Goal: Task Accomplishment & Management: Use online tool/utility

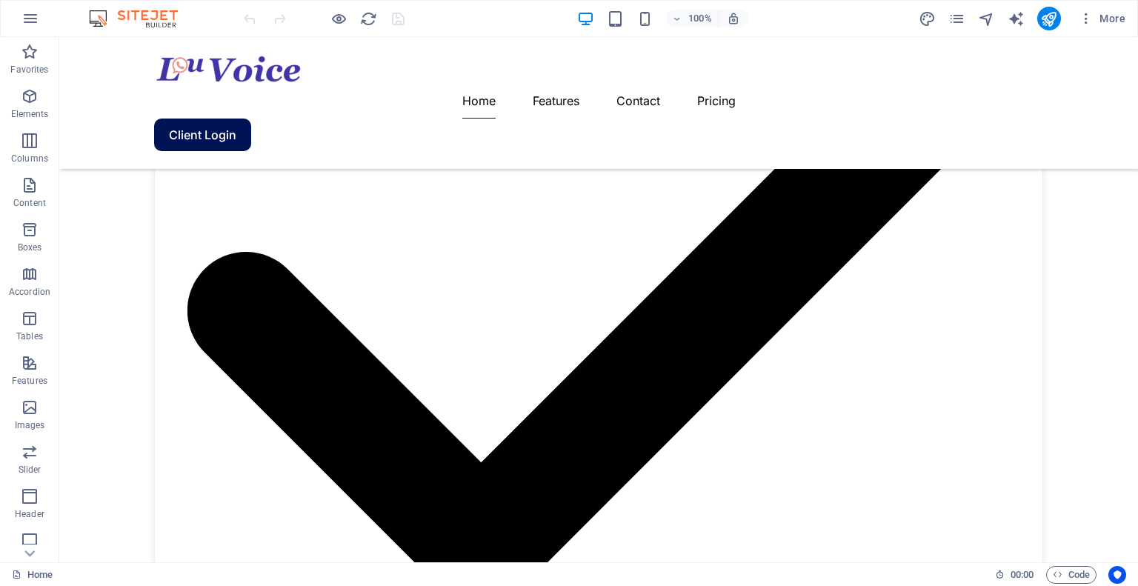
scroll to position [2021, 0]
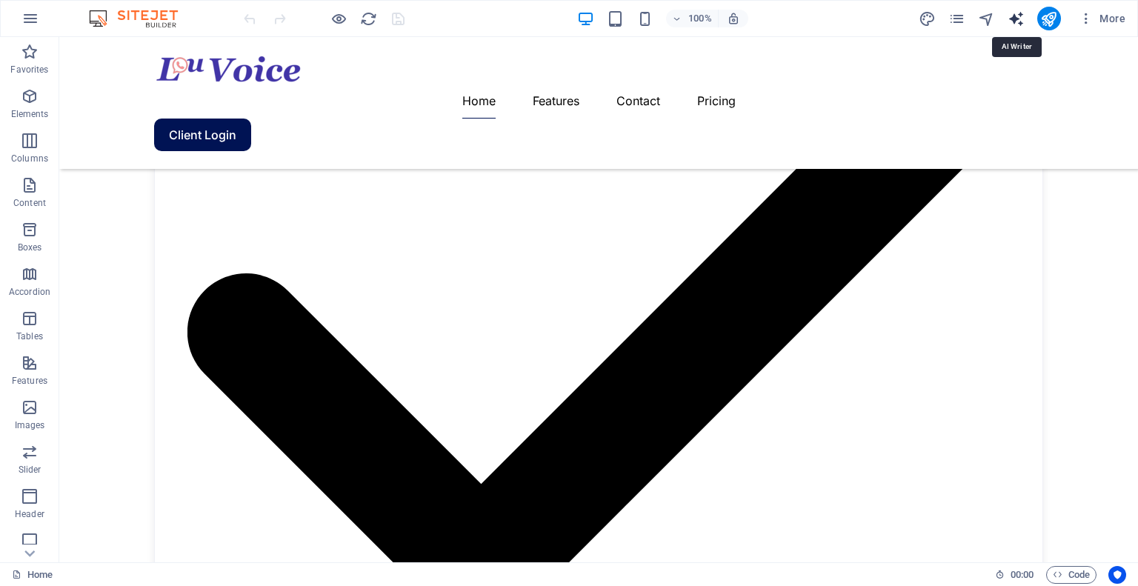
select select "English"
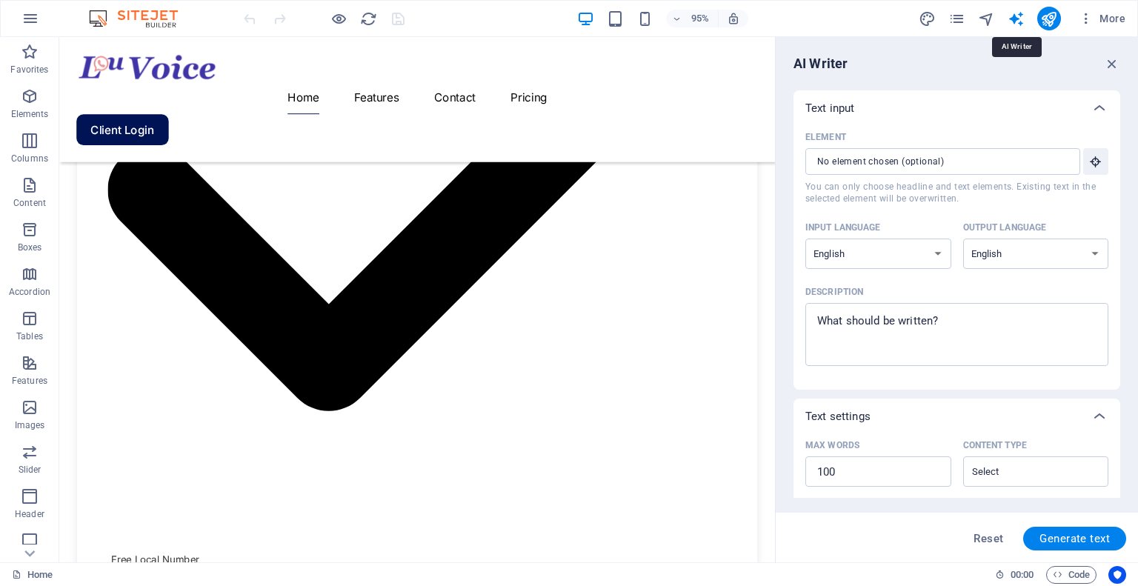
scroll to position [0, 0]
click at [878, 153] on input "Element ​ You can only choose headline and text elements. Existing text in the …" at bounding box center [938, 161] width 265 height 27
click at [879, 153] on input "Element ​ You can only choose headline and text elements. Existing text in the …" at bounding box center [938, 161] width 265 height 27
click at [839, 156] on input "Element ​ You can only choose headline and text elements. Existing text in the …" at bounding box center [938, 161] width 265 height 27
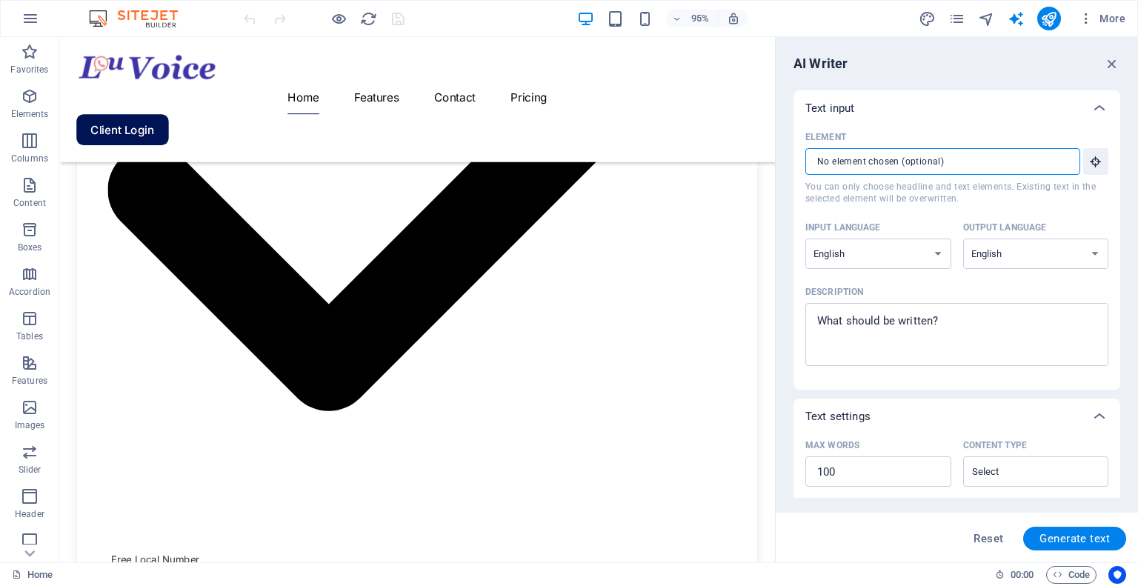
click at [839, 156] on input "Element ​ You can only choose headline and text elements. Existing text in the …" at bounding box center [938, 161] width 265 height 27
click at [854, 328] on textarea "Description x ​" at bounding box center [957, 335] width 288 height 48
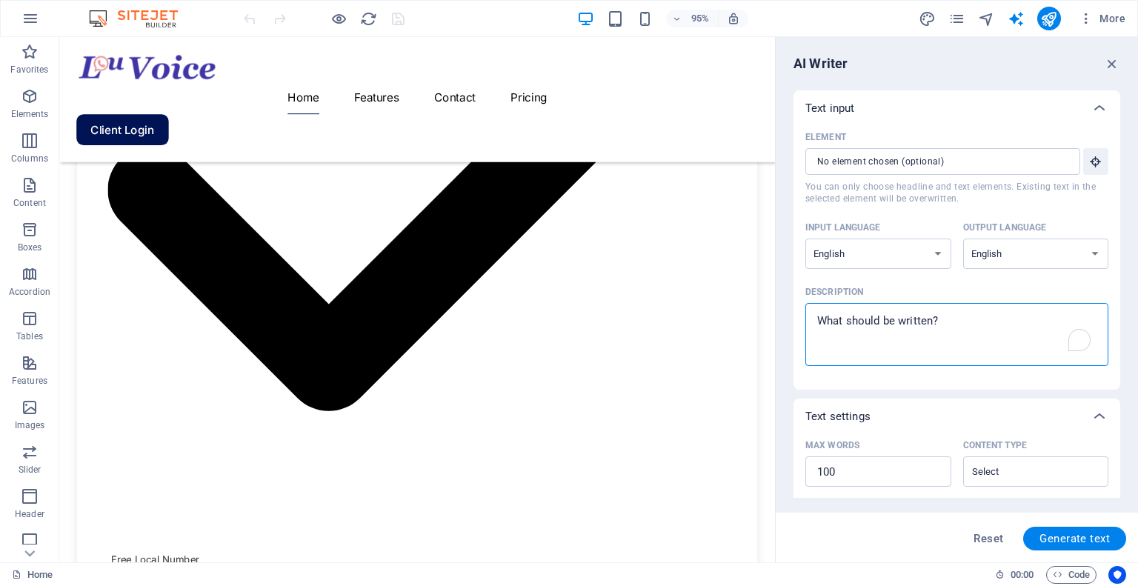
click at [854, 328] on textarea "Description x ​" at bounding box center [957, 335] width 288 height 48
type textarea "x"
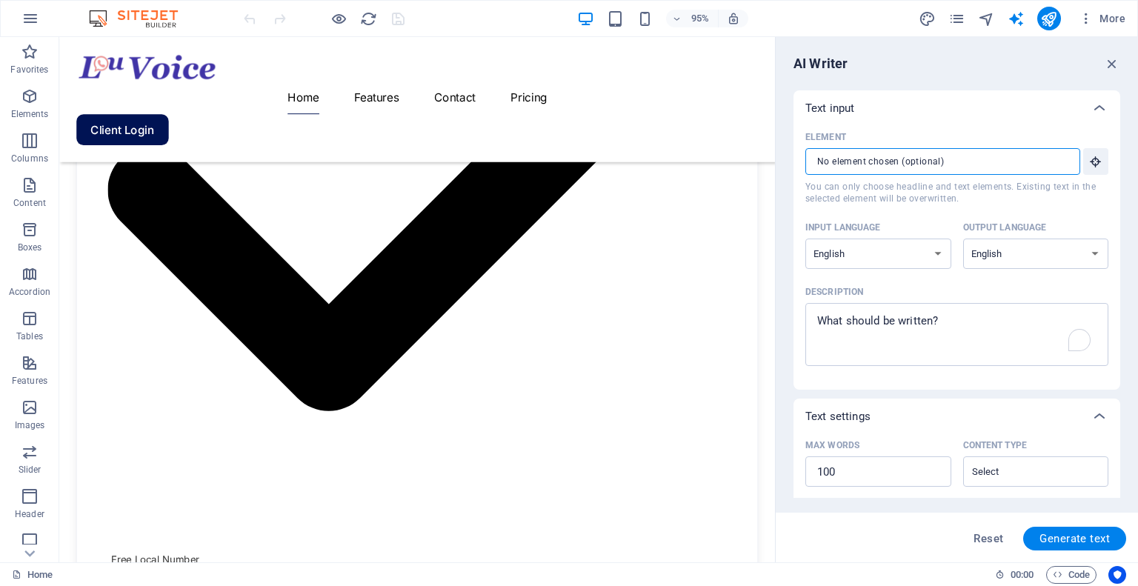
click at [834, 153] on input "Element ​ You can only choose headline and text elements. Existing text in the …" at bounding box center [938, 161] width 265 height 27
click at [836, 155] on input "Element ​ You can only choose headline and text elements. Existing text in the …" at bounding box center [938, 161] width 265 height 27
click at [837, 155] on input "Element ​ You can only choose headline and text elements. Existing text in the …" at bounding box center [938, 161] width 265 height 27
click at [851, 312] on div "x ​" at bounding box center [957, 334] width 303 height 63
click at [851, 312] on textarea "Description x ​" at bounding box center [957, 335] width 288 height 48
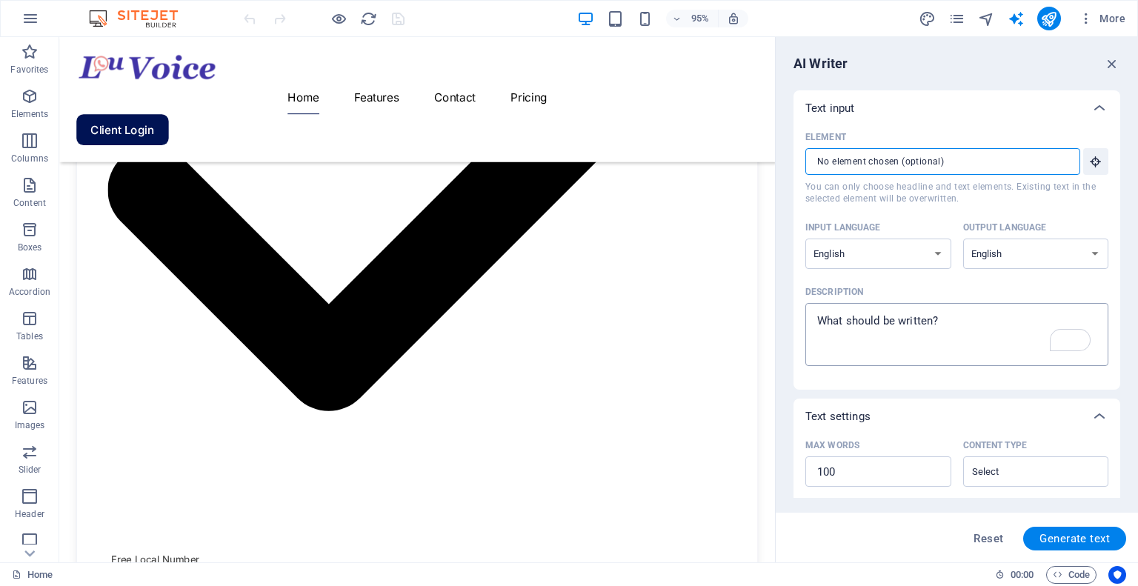
type textarea "x"
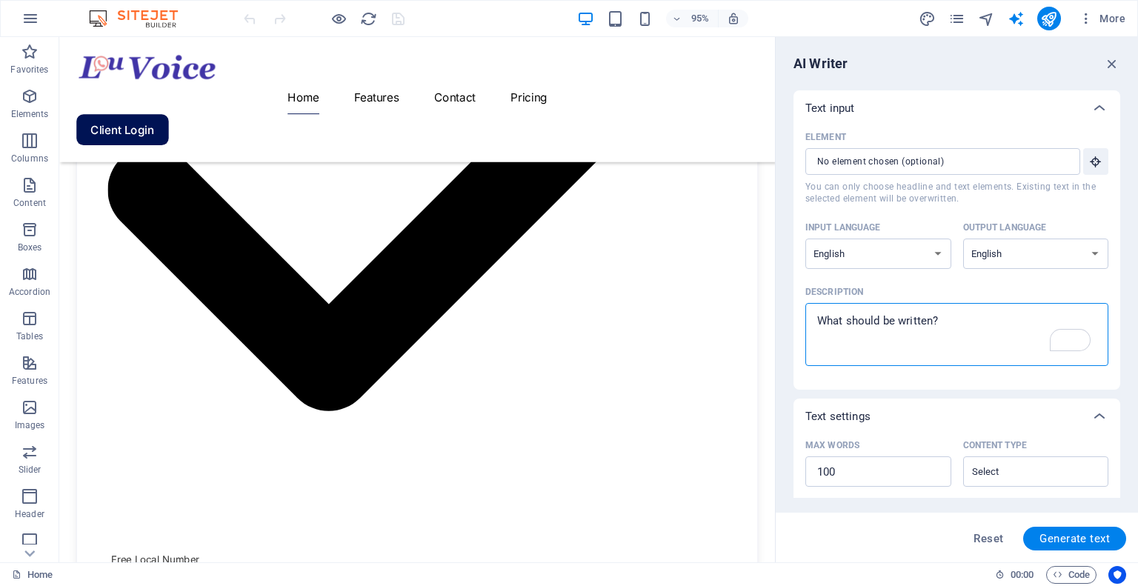
click at [851, 314] on textarea "Description x ​" at bounding box center [957, 335] width 288 height 48
type textarea "d"
type textarea "x"
type textarea "dd"
type textarea "x"
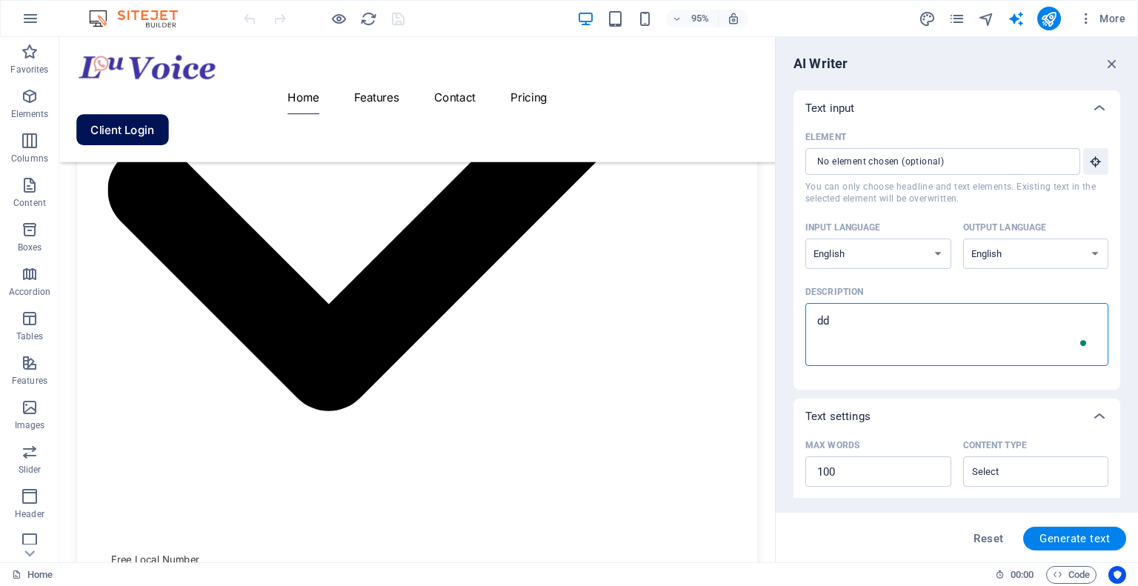
click at [851, 318] on textarea "dd" at bounding box center [957, 335] width 288 height 48
type textarea "d"
type textarea "x"
type textarea "v"
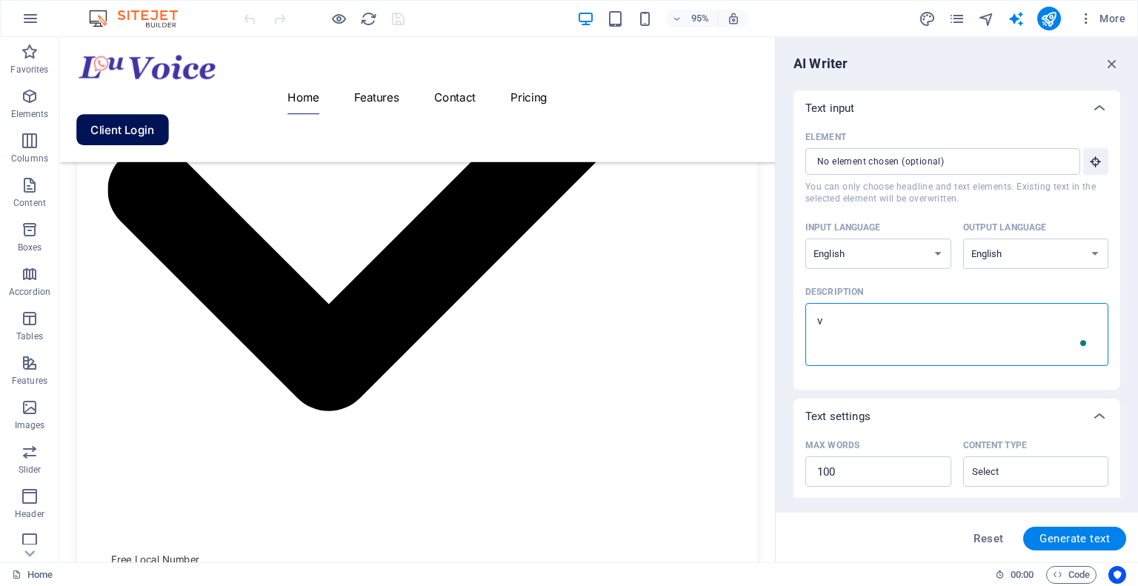
type textarea "x"
type textarea "vi"
type textarea "x"
type textarea "vid"
type textarea "x"
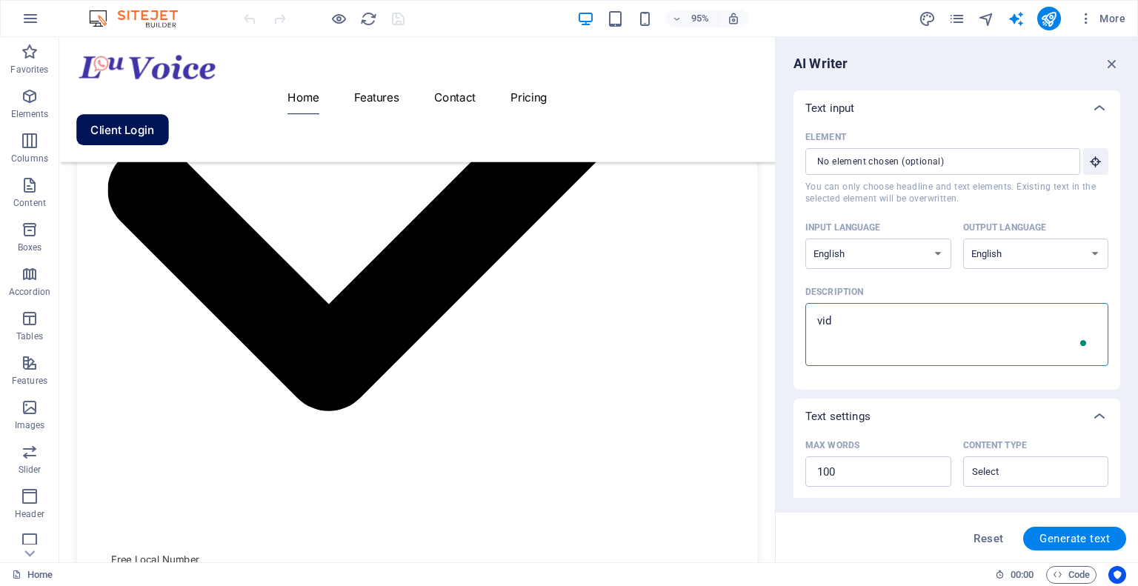
type textarea "vide"
type textarea "x"
type textarea "video"
type textarea "x"
type textarea "video"
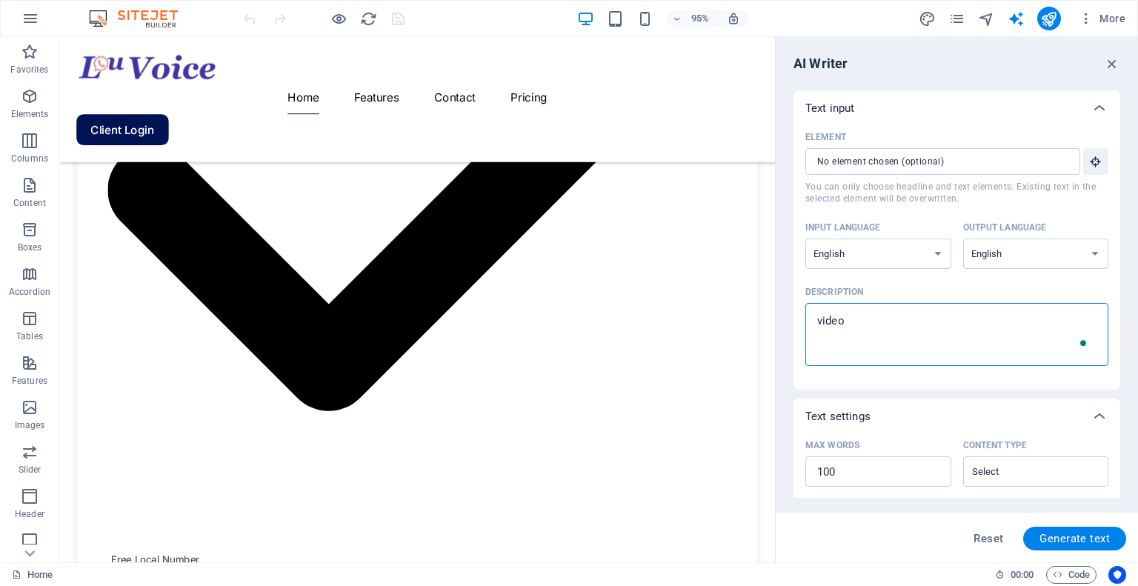
type textarea "x"
type textarea "video a"
type textarea "x"
type textarea "video an"
type textarea "x"
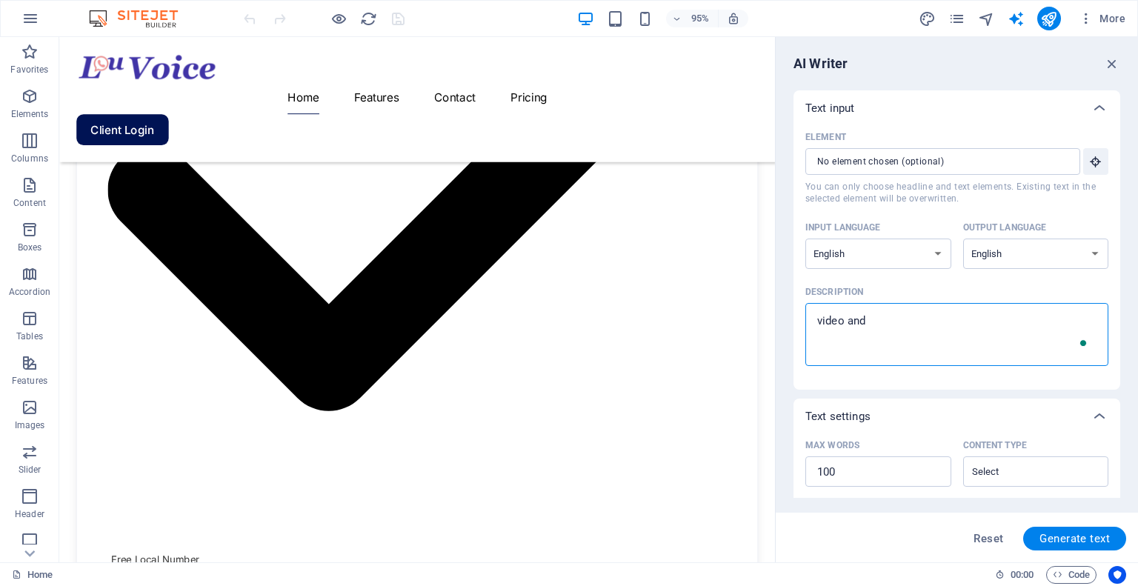
type textarea "video and"
type textarea "x"
type textarea "video and t"
type textarea "x"
type textarea "video and te"
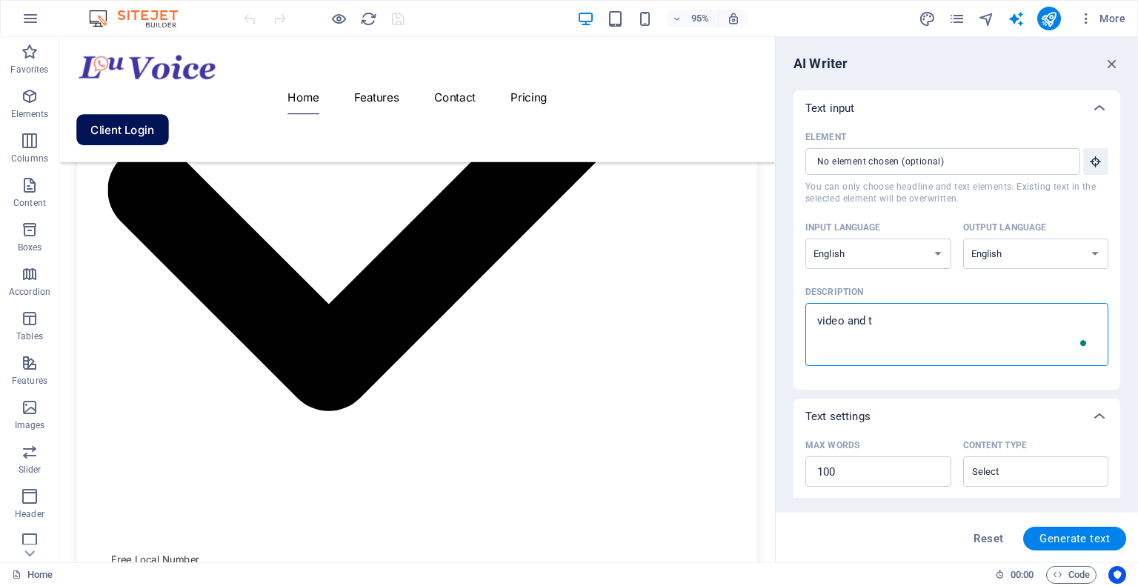
type textarea "x"
type textarea "video and tel"
type textarea "x"
type textarea "video and tele"
type textarea "x"
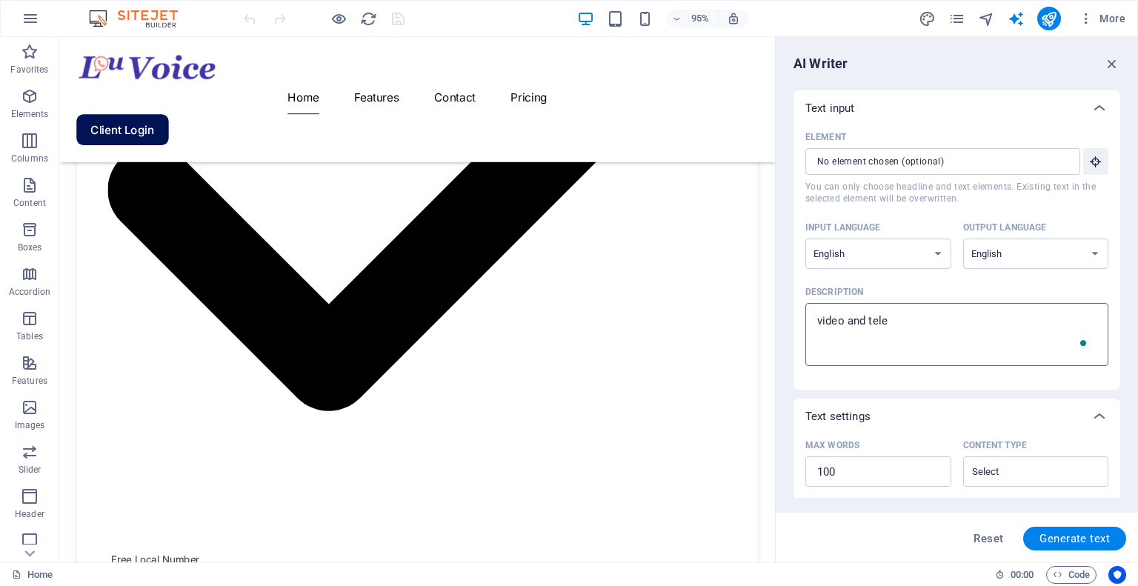
type textarea "video and telec"
type textarea "x"
type textarea "video and teleco"
type textarea "x"
type textarea "video and telecon"
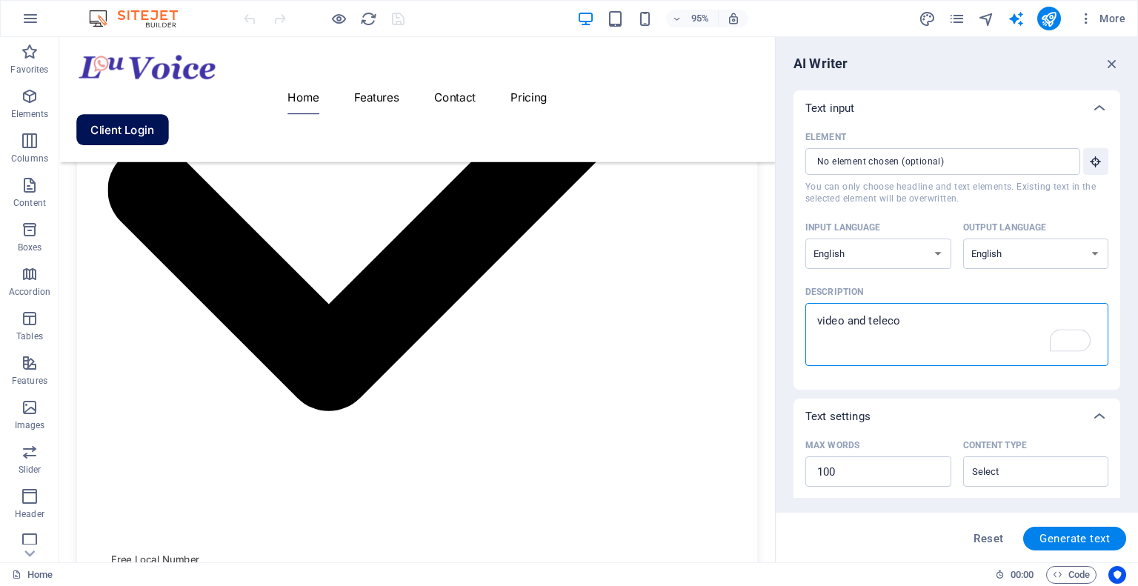
type textarea "x"
type textarea "video and teleconf"
type textarea "x"
type textarea "video and teleconfe"
type textarea "x"
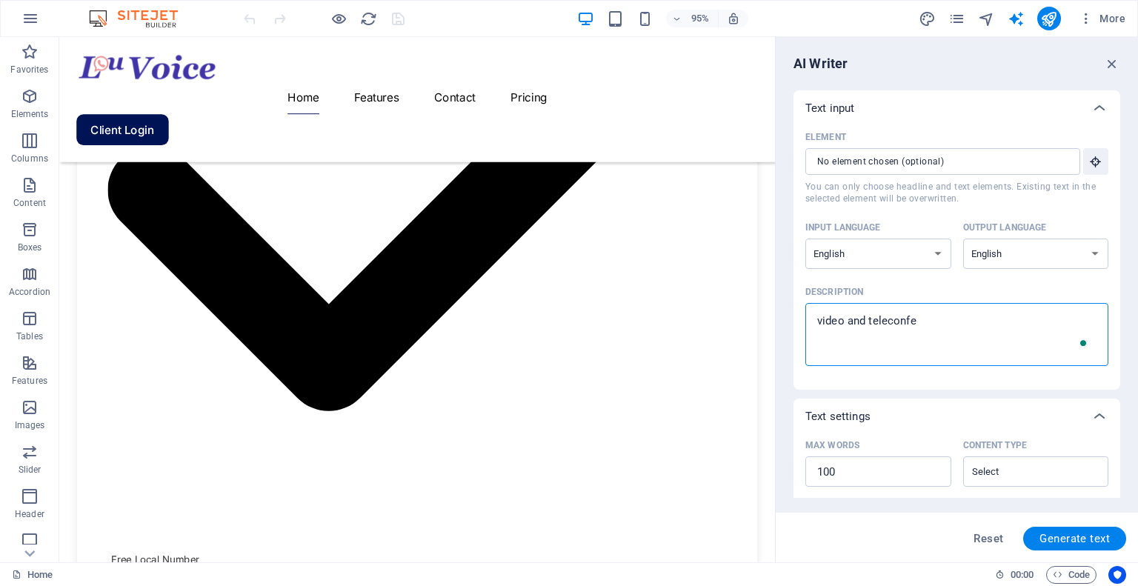
type textarea "video and teleconfer"
type textarea "x"
type textarea "video and teleconfere"
type textarea "x"
type textarea "video and teleconferen"
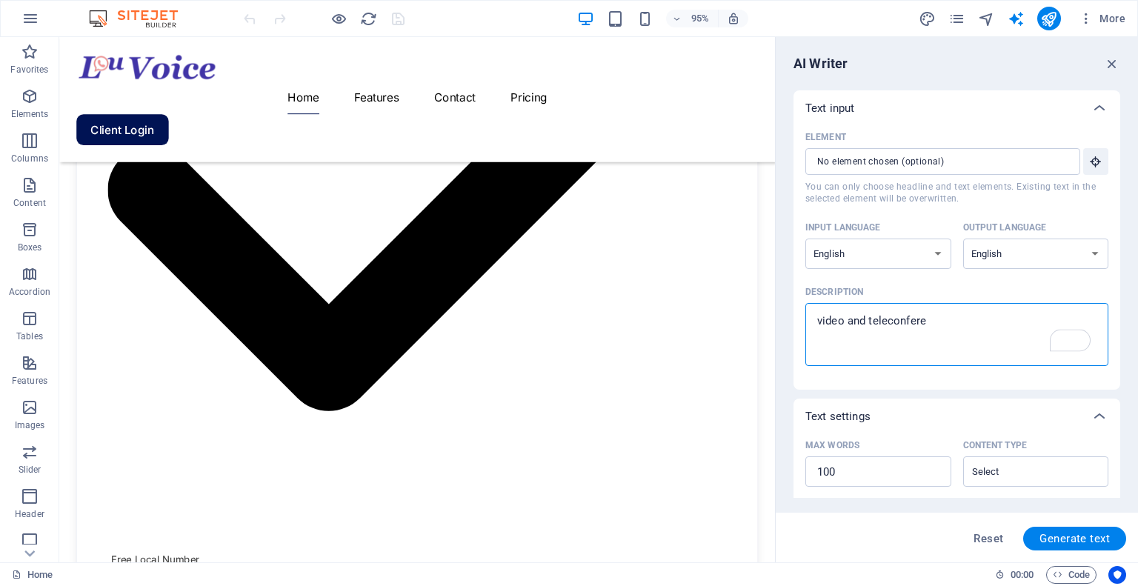
type textarea "x"
type textarea "video and teleconferenc"
type textarea "x"
type textarea "video and teleconferenci"
type textarea "x"
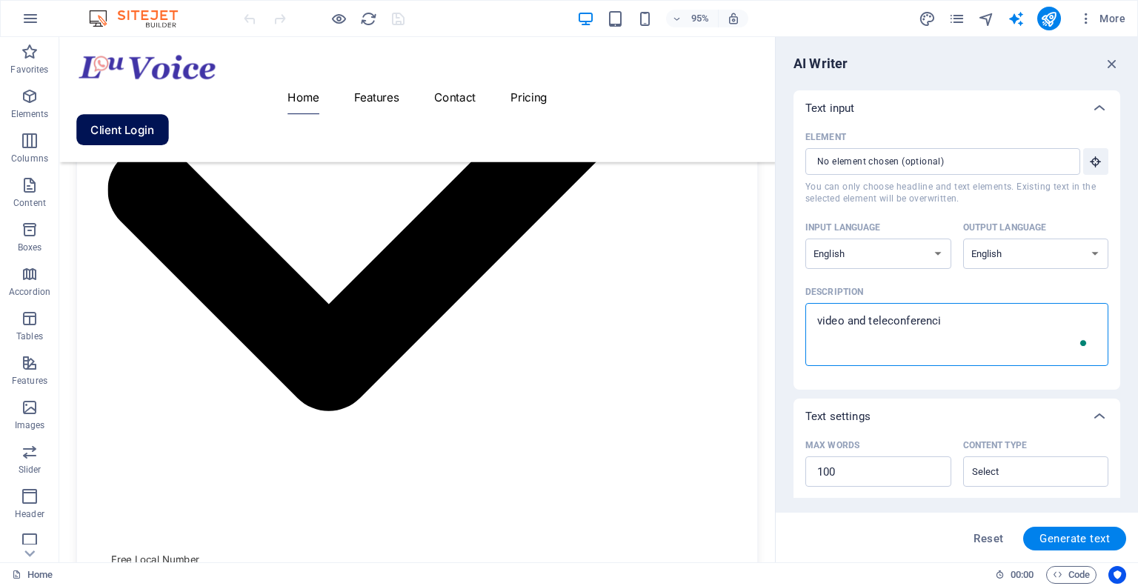
type textarea "video and teleconferencin"
type textarea "x"
type textarea "video and teleconferencing"
type textarea "x"
type textarea "video and teleconferencing"
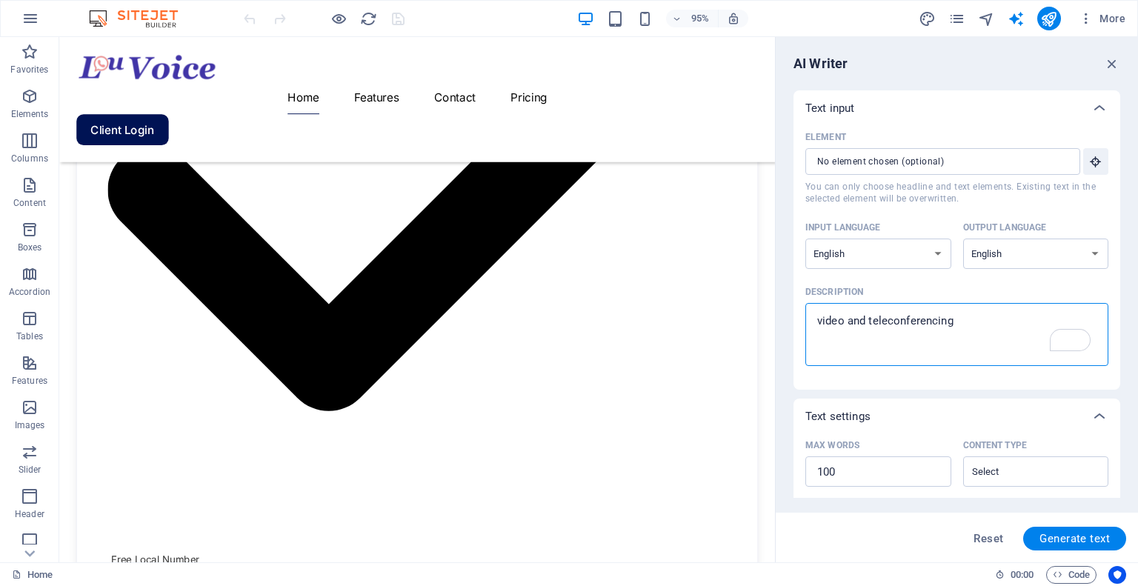
click at [1054, 545] on span "Generate text" at bounding box center [1075, 539] width 70 height 12
type textarea "x"
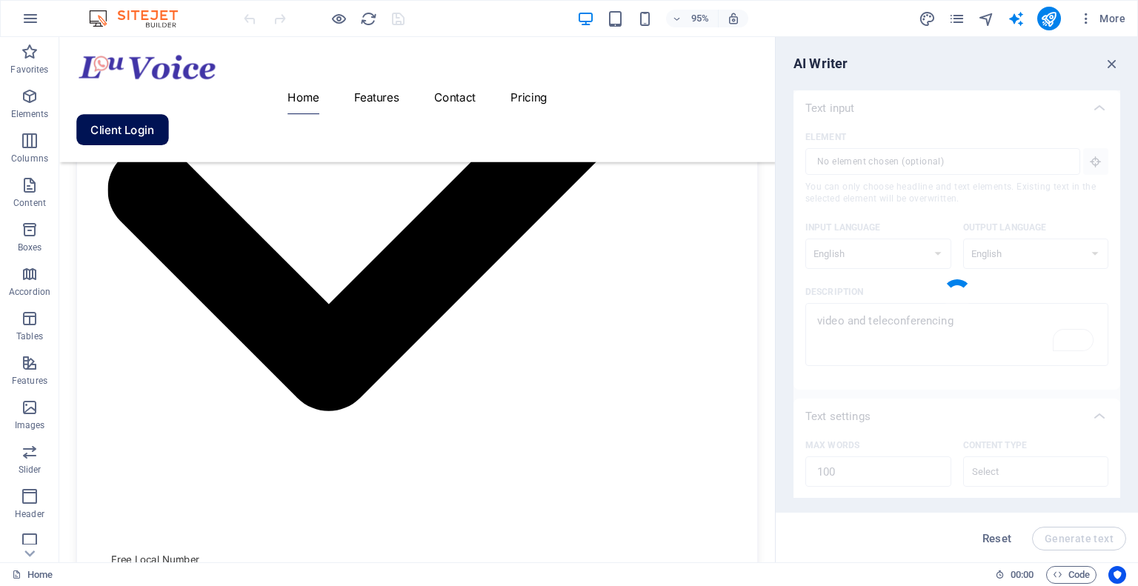
type textarea "x"
type textarea "Video and teleconferencing technologies have revolutionized communication, enab…"
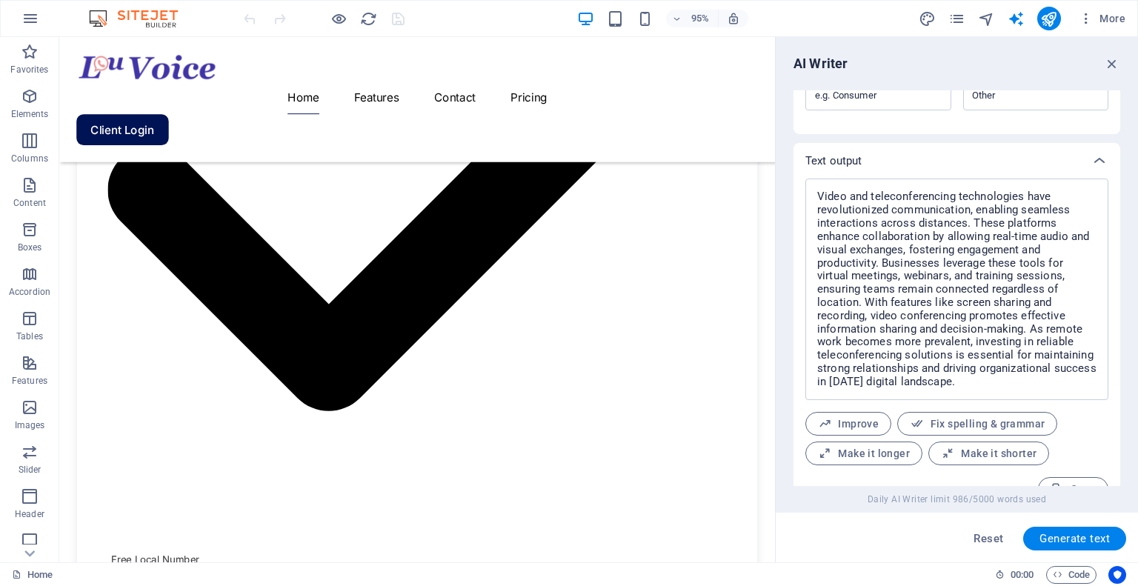
scroll to position [531, 0]
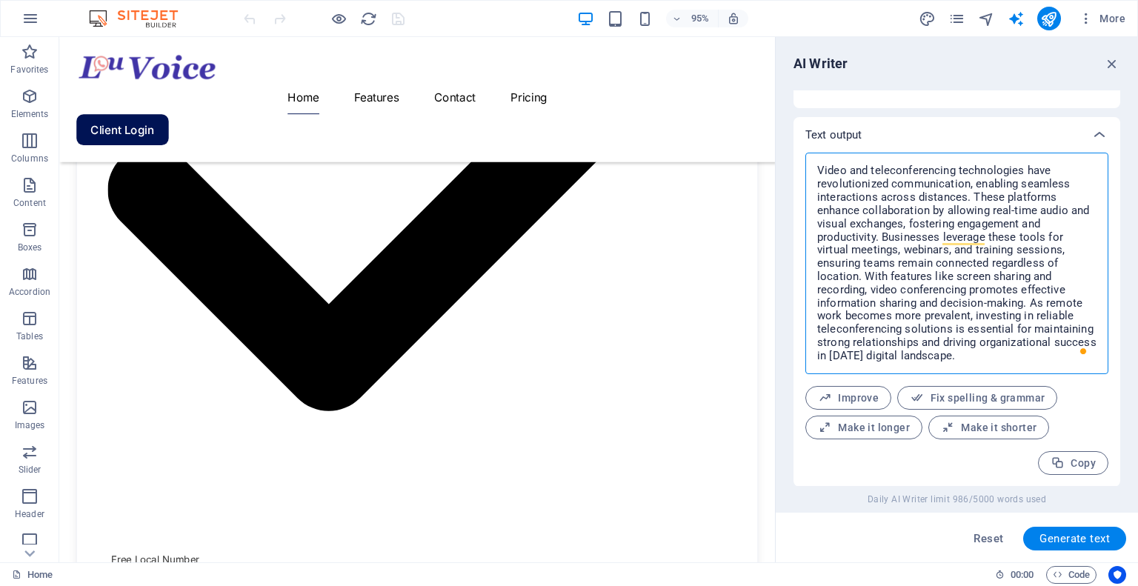
drag, startPoint x: 860, startPoint y: 273, endPoint x: 1006, endPoint y: 279, distance: 145.4
click at [1006, 279] on textarea "Video and teleconferencing technologies have revolutionized communication, enab…" at bounding box center [957, 263] width 288 height 207
drag, startPoint x: 1026, startPoint y: 301, endPoint x: 1069, endPoint y: 353, distance: 67.8
click at [1069, 353] on textarea "Video and teleconferencing technologies have revolutionized communication, enab…" at bounding box center [957, 263] width 288 height 207
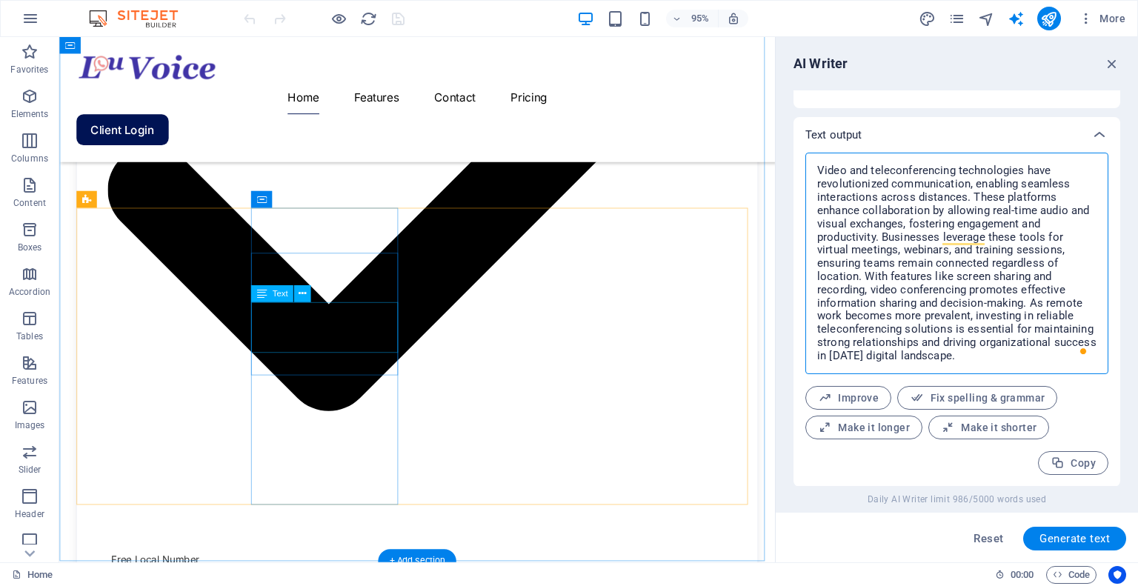
type textarea "x"
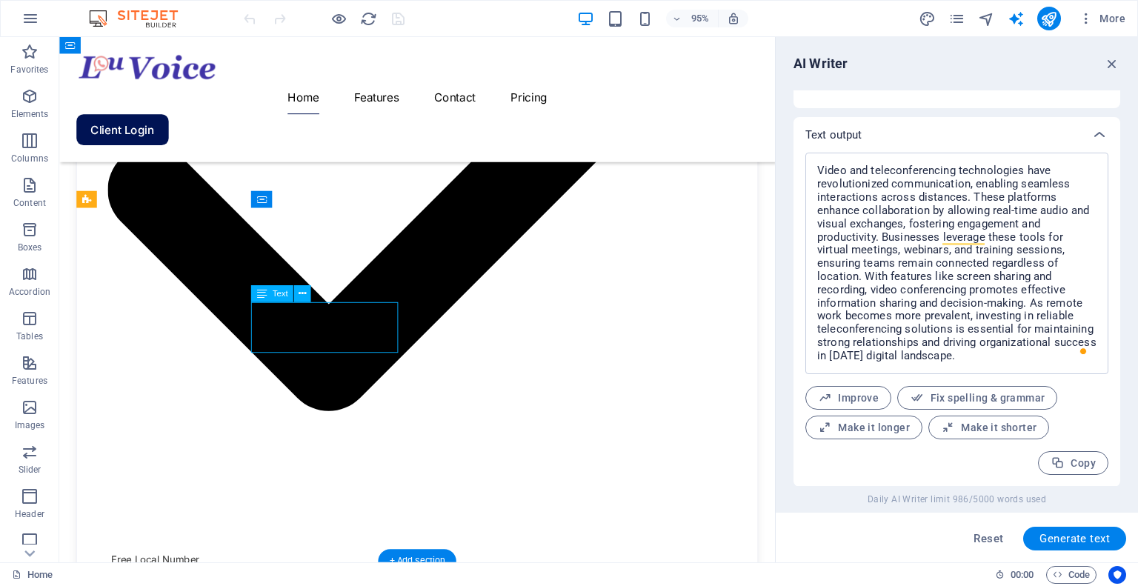
drag, startPoint x: 285, startPoint y: 326, endPoint x: 333, endPoint y: 349, distance: 54.0
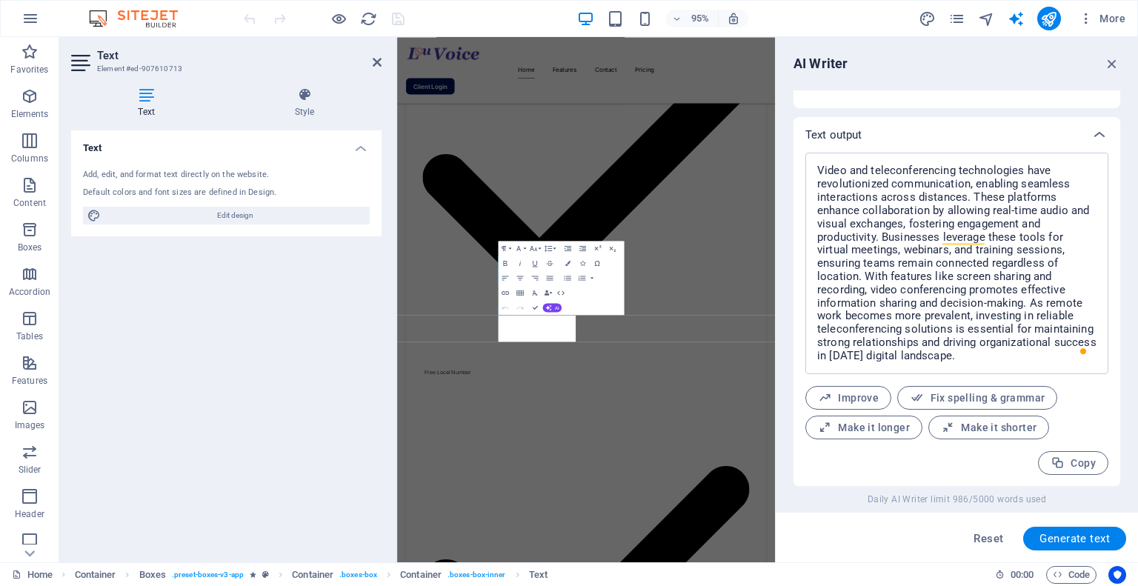
scroll to position [1916, 0]
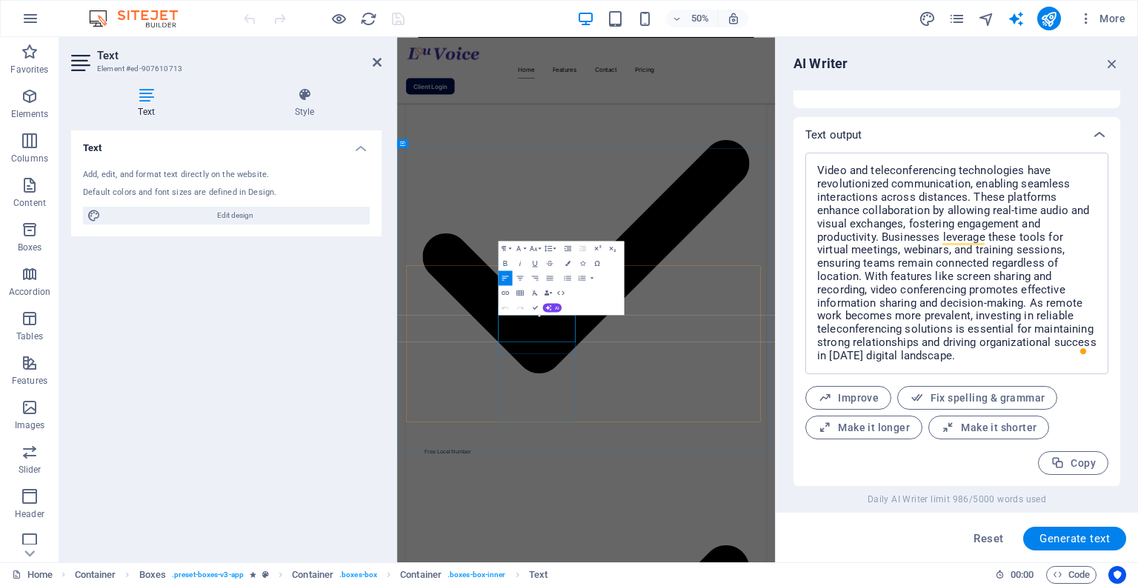
click at [611, 248] on icon "button" at bounding box center [612, 249] width 7 height 5
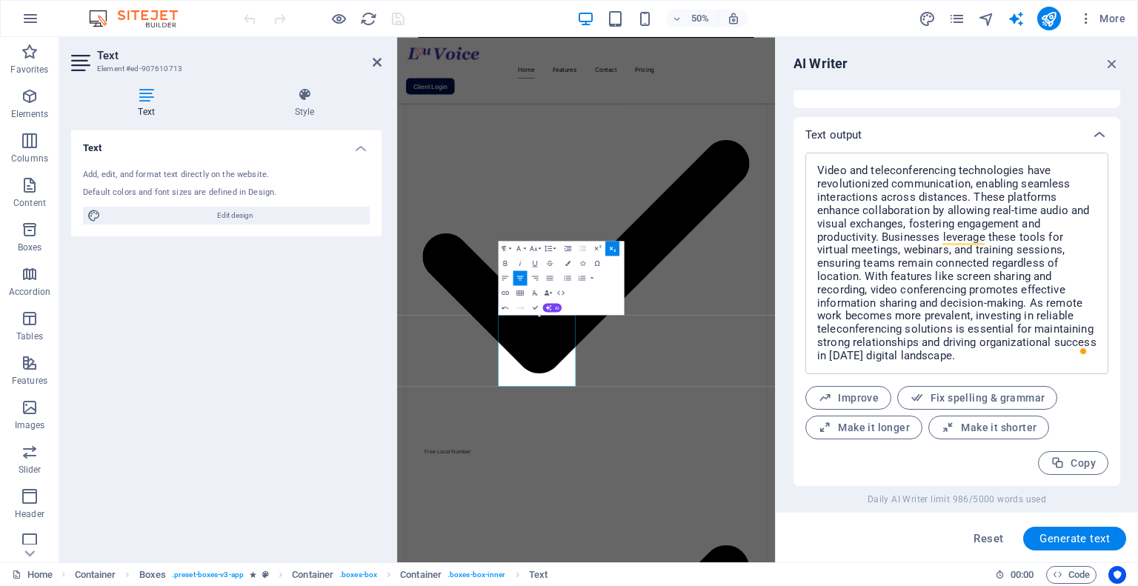
click at [613, 245] on icon "button" at bounding box center [612, 248] width 9 height 9
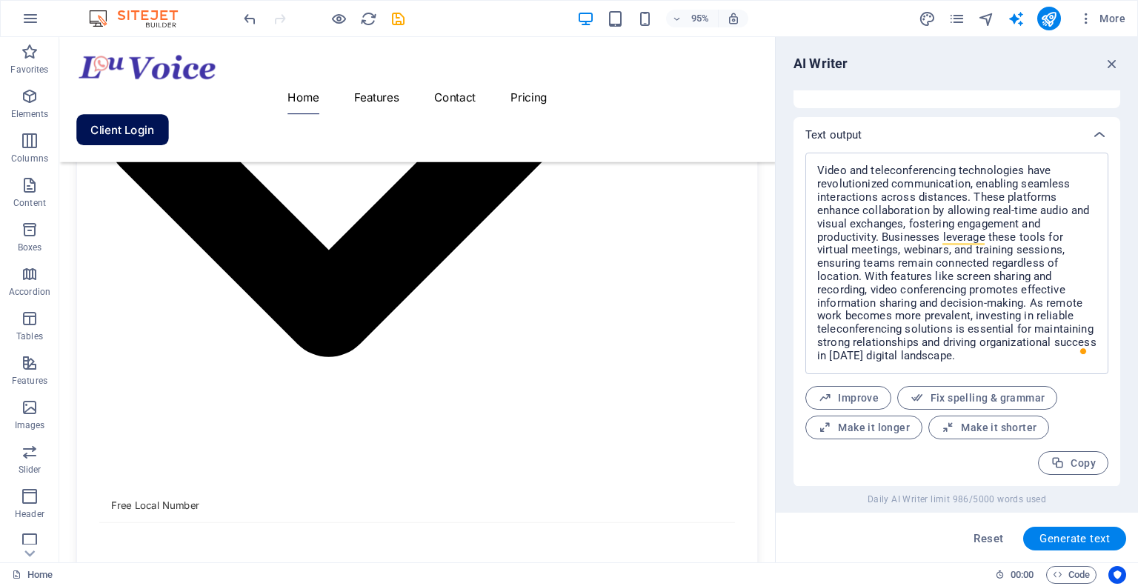
scroll to position [2096, 0]
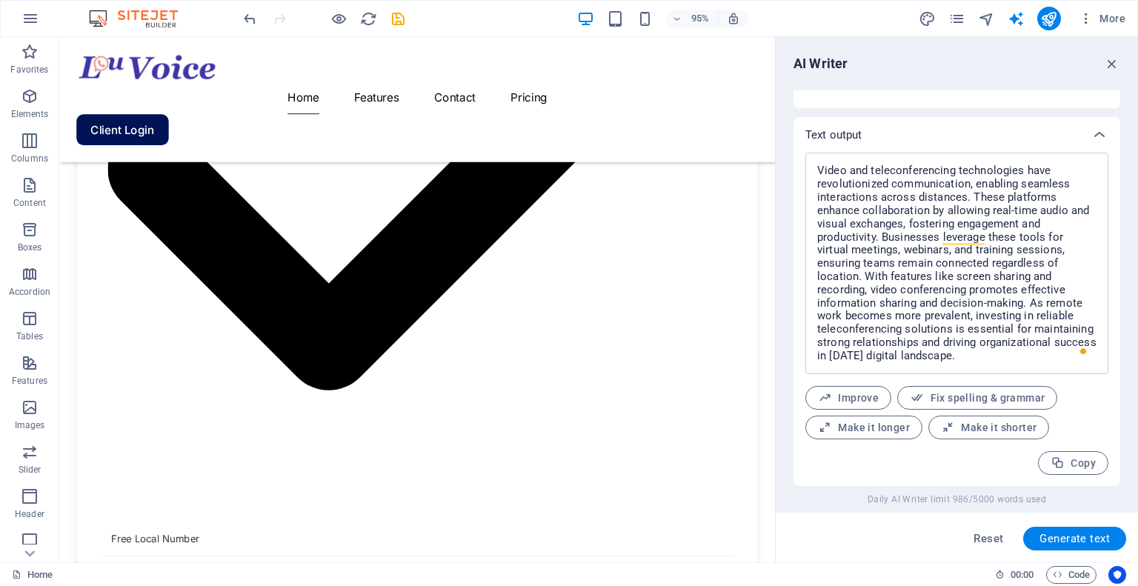
drag, startPoint x: 803, startPoint y: 370, endPoint x: 862, endPoint y: 388, distance: 61.4
click at [954, 17] on icon "pages" at bounding box center [957, 18] width 17 height 17
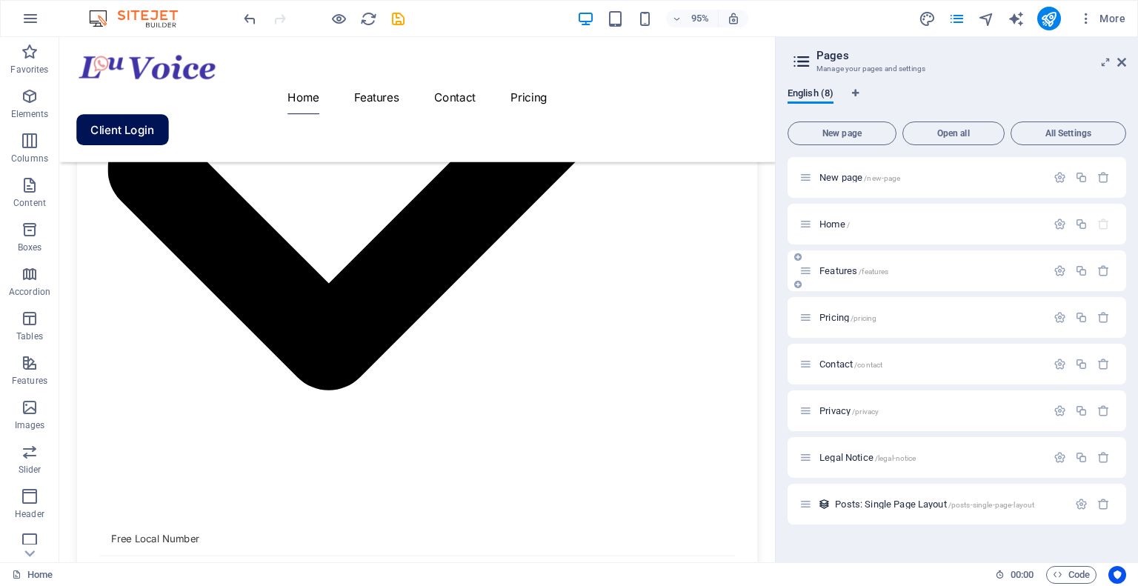
click at [826, 262] on div "Features /features" at bounding box center [923, 270] width 247 height 17
click at [809, 265] on icon at bounding box center [806, 271] width 13 height 13
click at [838, 265] on div "Features /features" at bounding box center [923, 270] width 247 height 17
click at [833, 268] on span "Features /features" at bounding box center [854, 270] width 69 height 11
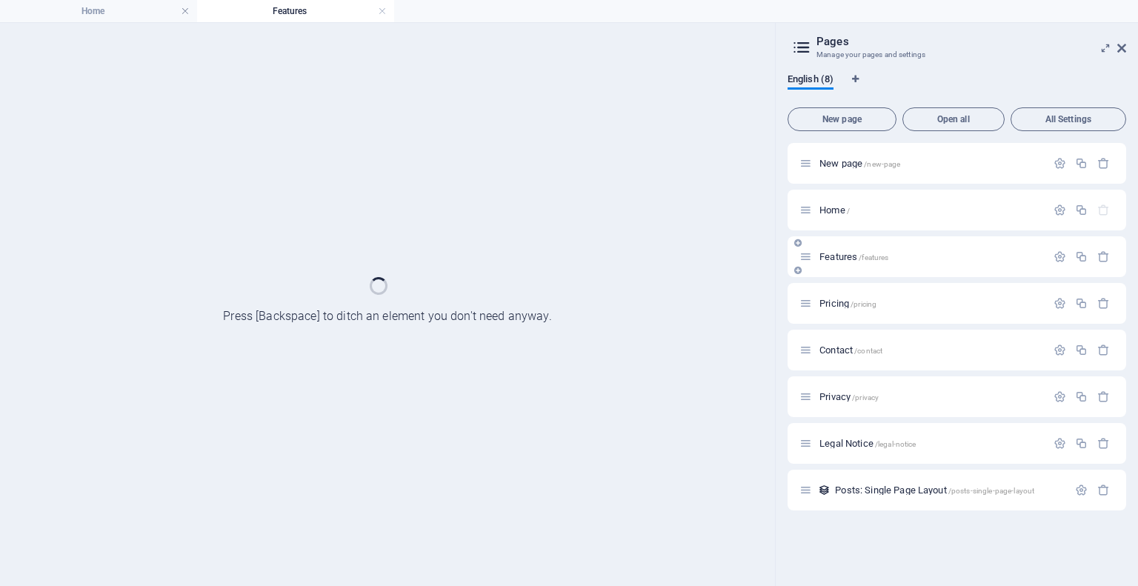
click at [833, 268] on div "Features /features" at bounding box center [957, 256] width 339 height 41
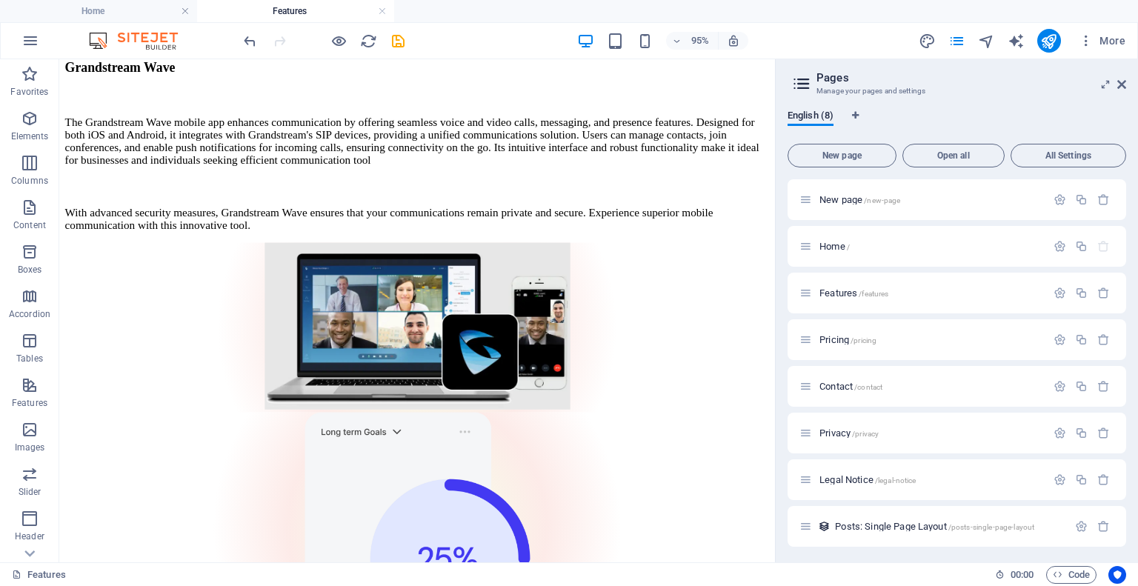
scroll to position [1553, 0]
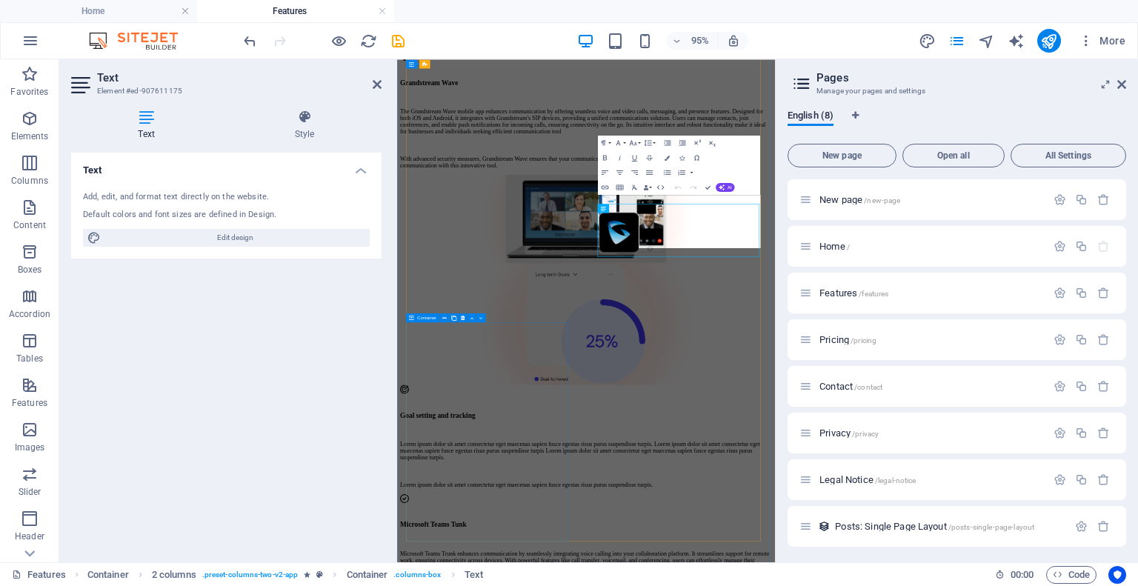
drag, startPoint x: 805, startPoint y: 339, endPoint x: 501, endPoint y: 592, distance: 395.2
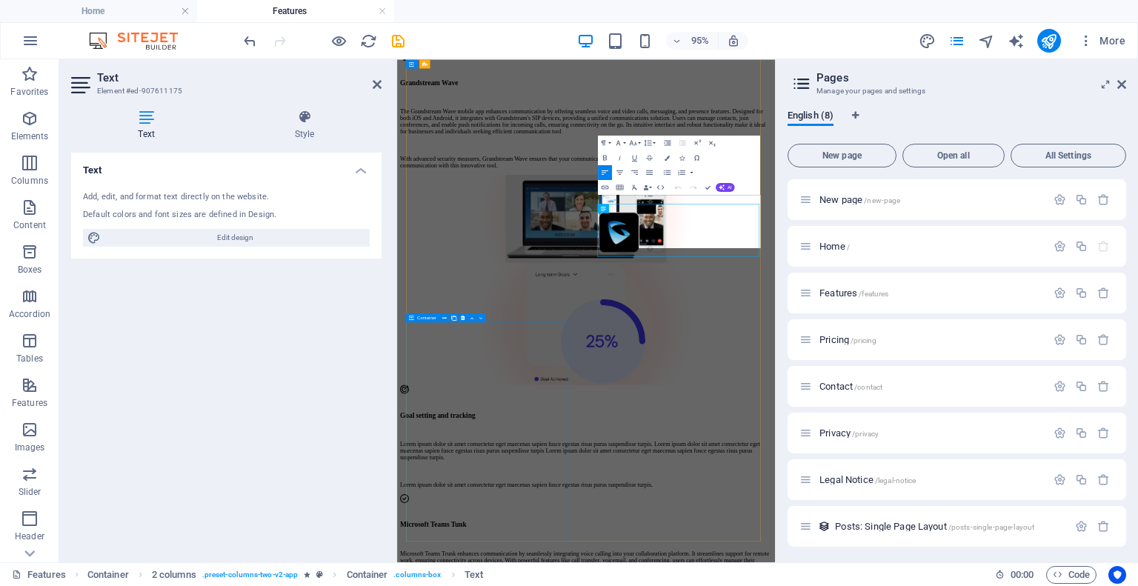
scroll to position [1535, 0]
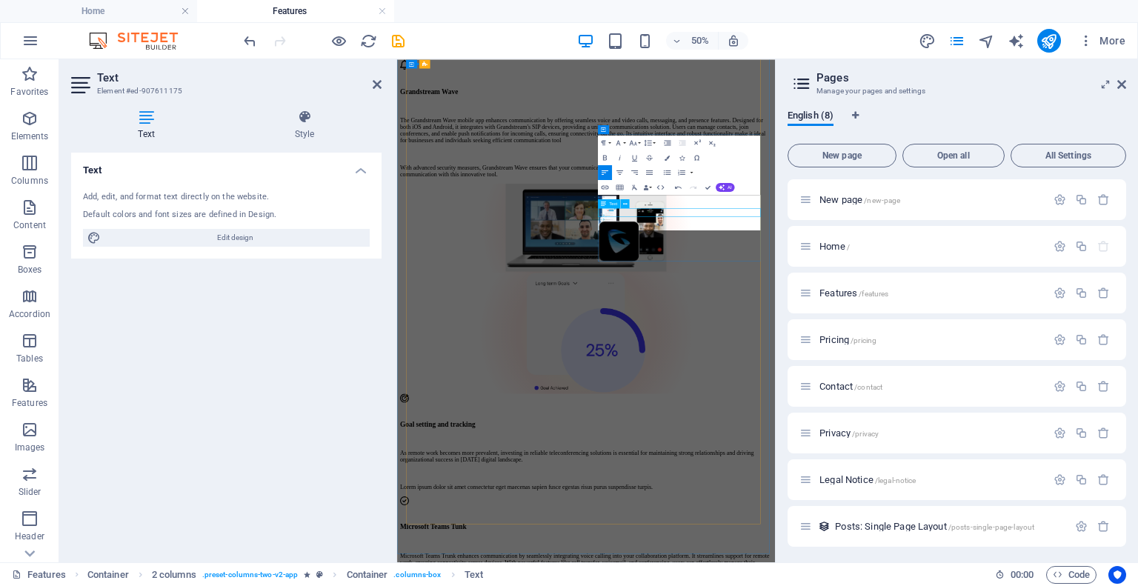
scroll to position [1963, 2]
click at [1015, 38] on icon "text_generator" at bounding box center [1016, 41] width 17 height 17
select select "English"
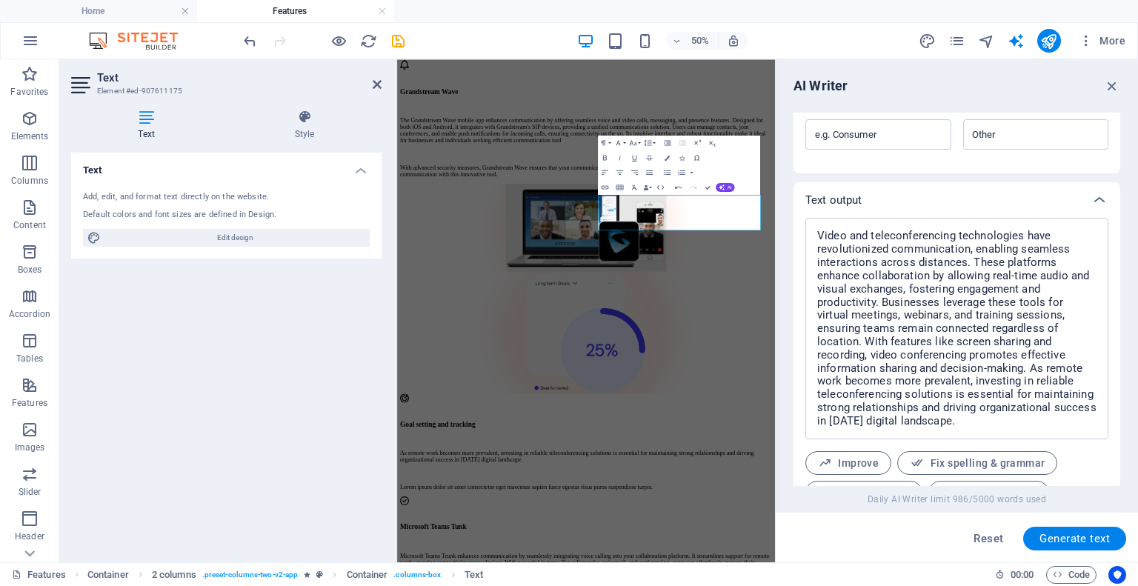
scroll to position [554, 0]
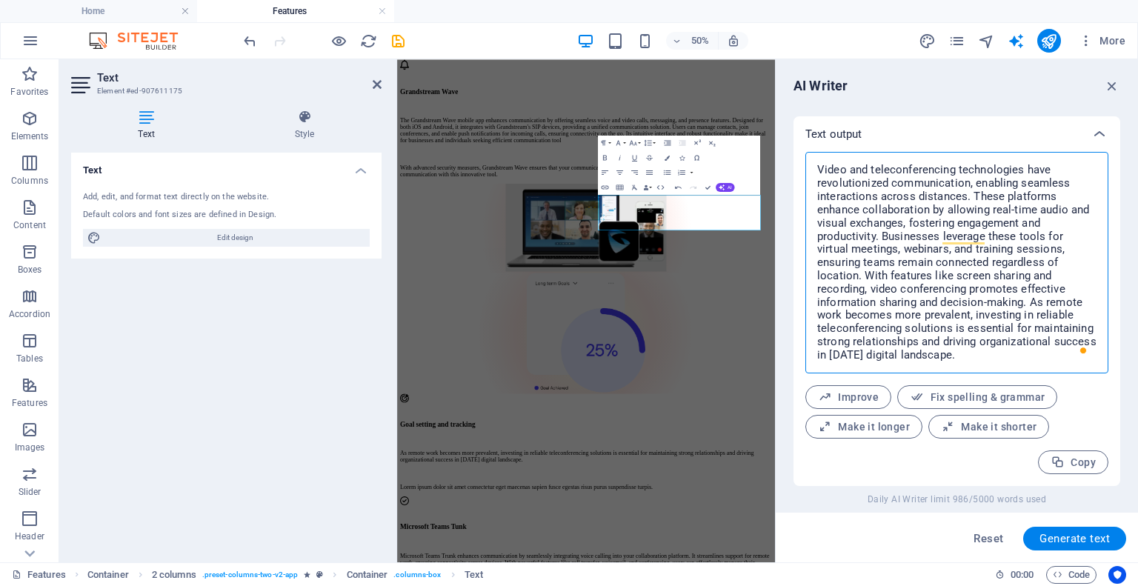
drag, startPoint x: 1026, startPoint y: 304, endPoint x: 972, endPoint y: 192, distance: 124.0
click at [972, 192] on textarea "Video and teleconferencing technologies have revolutionized communication, enab…" at bounding box center [957, 262] width 288 height 207
drag, startPoint x: 969, startPoint y: 228, endPoint x: 987, endPoint y: 213, distance: 23.6
type textarea "x"
click at [261, 194] on div "Add, edit, and format text directly on the website." at bounding box center [226, 197] width 287 height 13
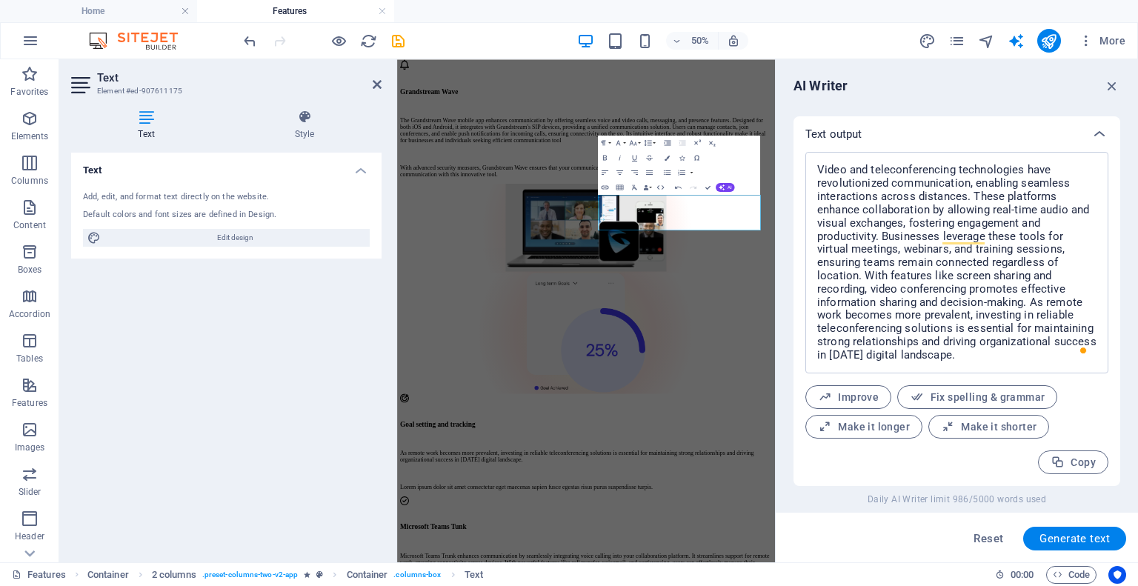
click at [261, 193] on div "Add, edit, and format text directly on the website." at bounding box center [226, 197] width 287 height 13
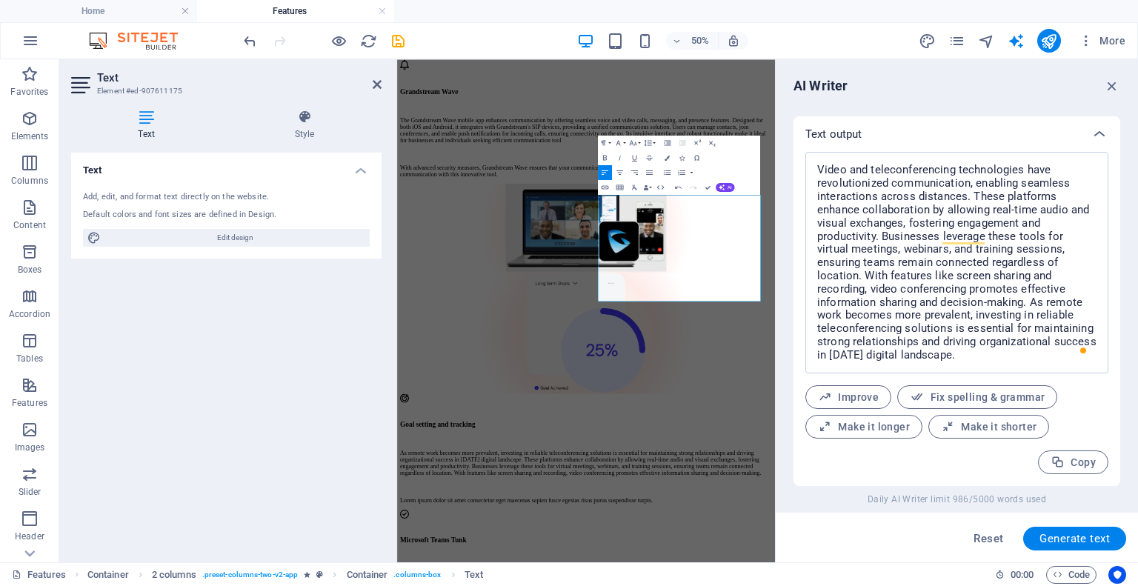
click at [923, 536] on div "Reset Generate text" at bounding box center [957, 539] width 339 height 24
click at [1110, 83] on icon "button" at bounding box center [1112, 86] width 16 height 16
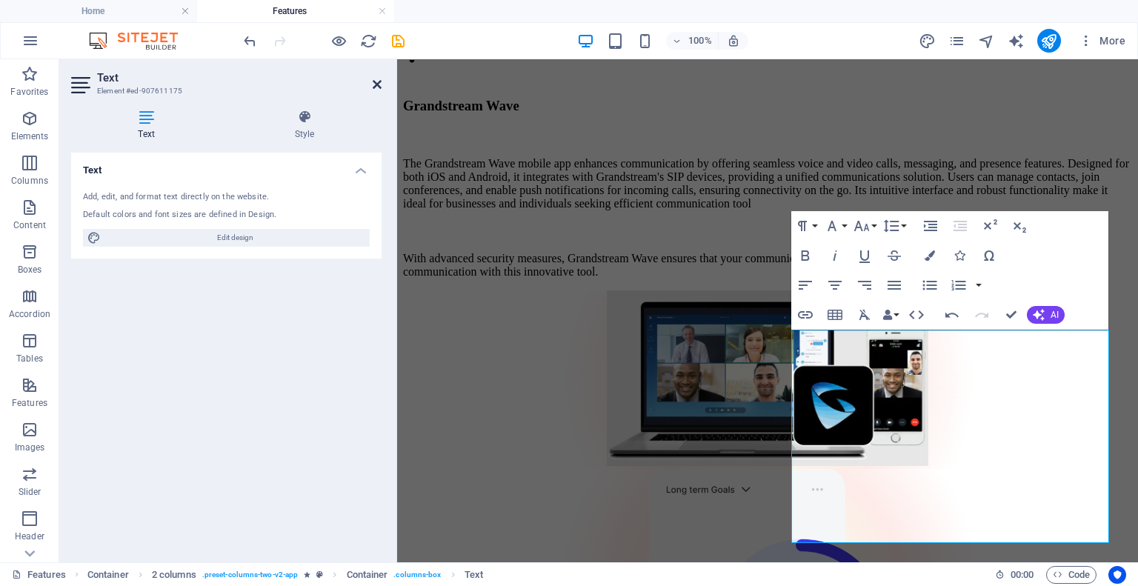
drag, startPoint x: 376, startPoint y: 83, endPoint x: 318, endPoint y: 24, distance: 83.3
click at [377, 83] on icon at bounding box center [377, 85] width 9 height 12
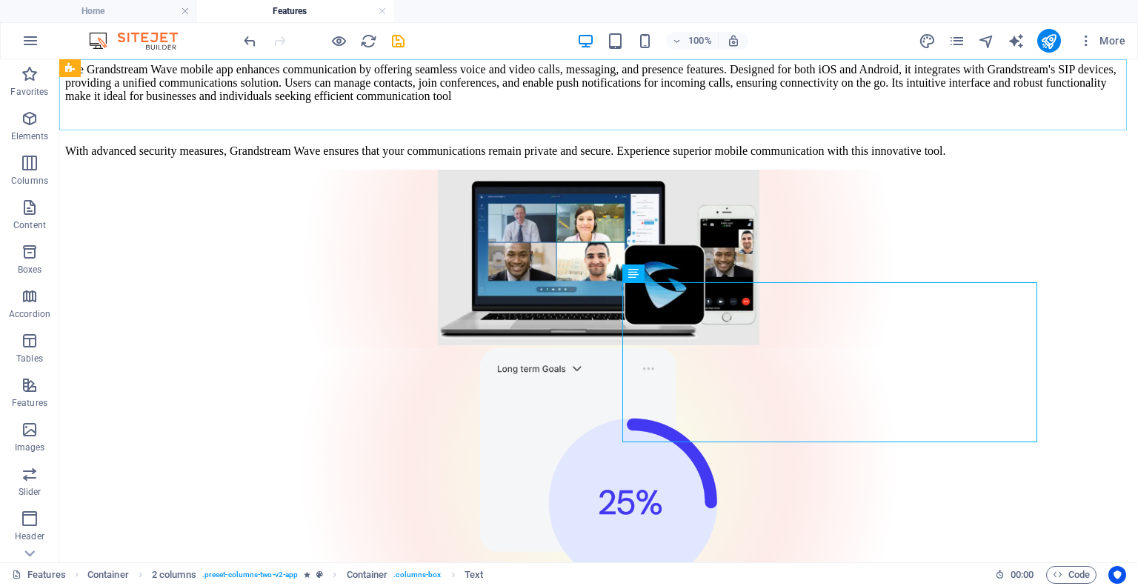
scroll to position [1364, 0]
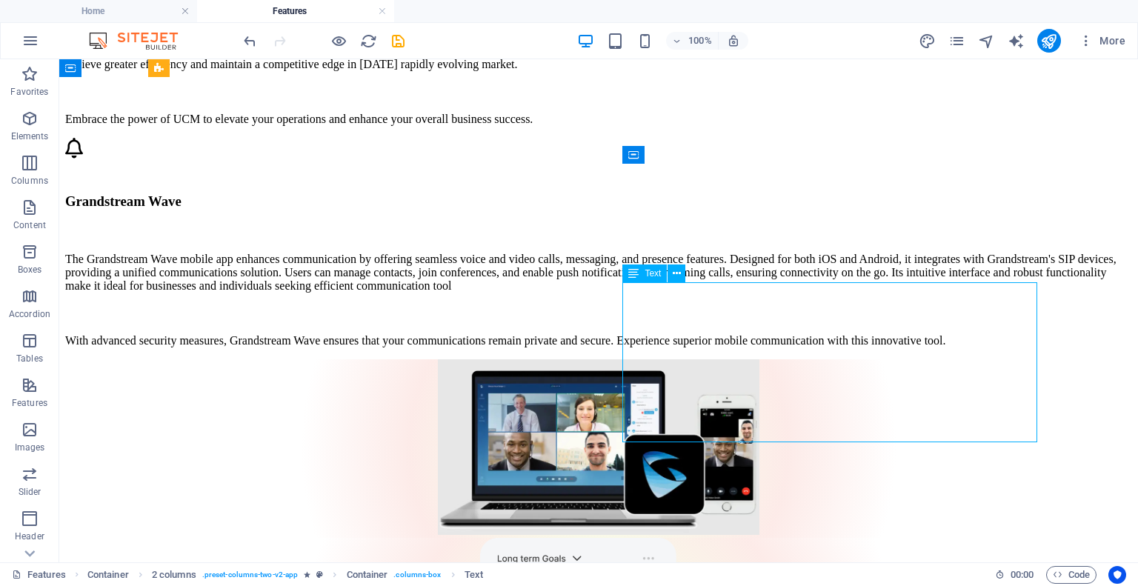
drag, startPoint x: 892, startPoint y: 396, endPoint x: 977, endPoint y: 434, distance: 92.9
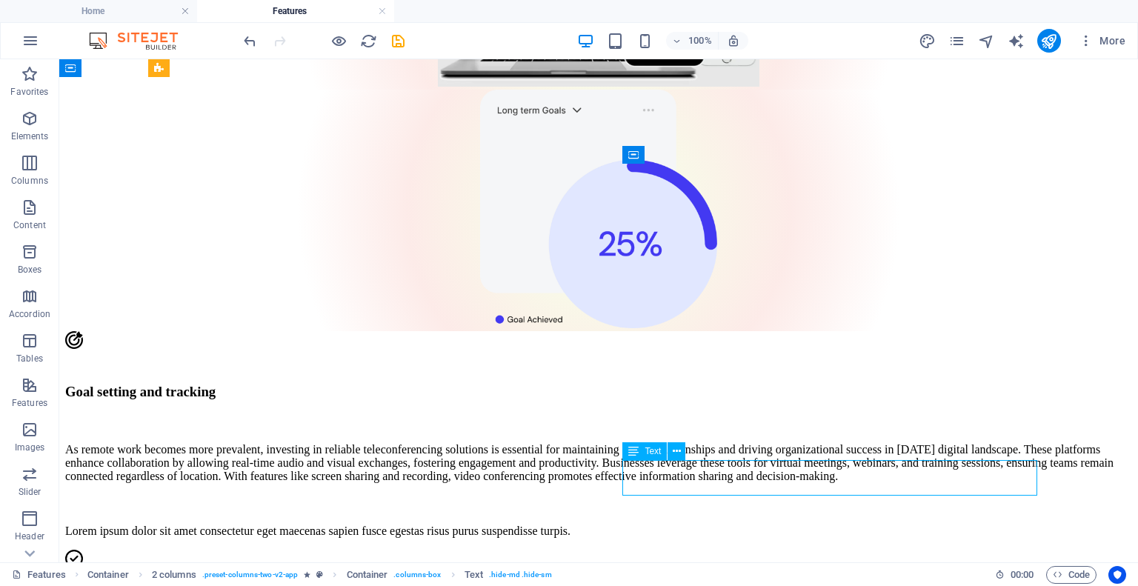
click at [387, 550] on figure at bounding box center [598, 560] width 1067 height 21
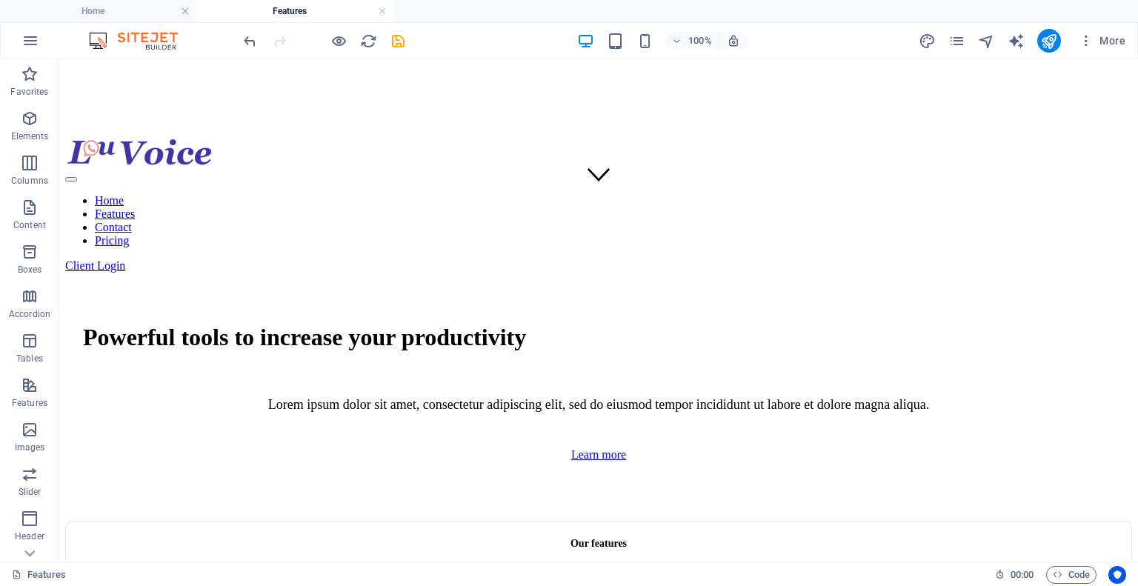
scroll to position [359, 0]
